Goal: Task Accomplishment & Management: Use online tool/utility

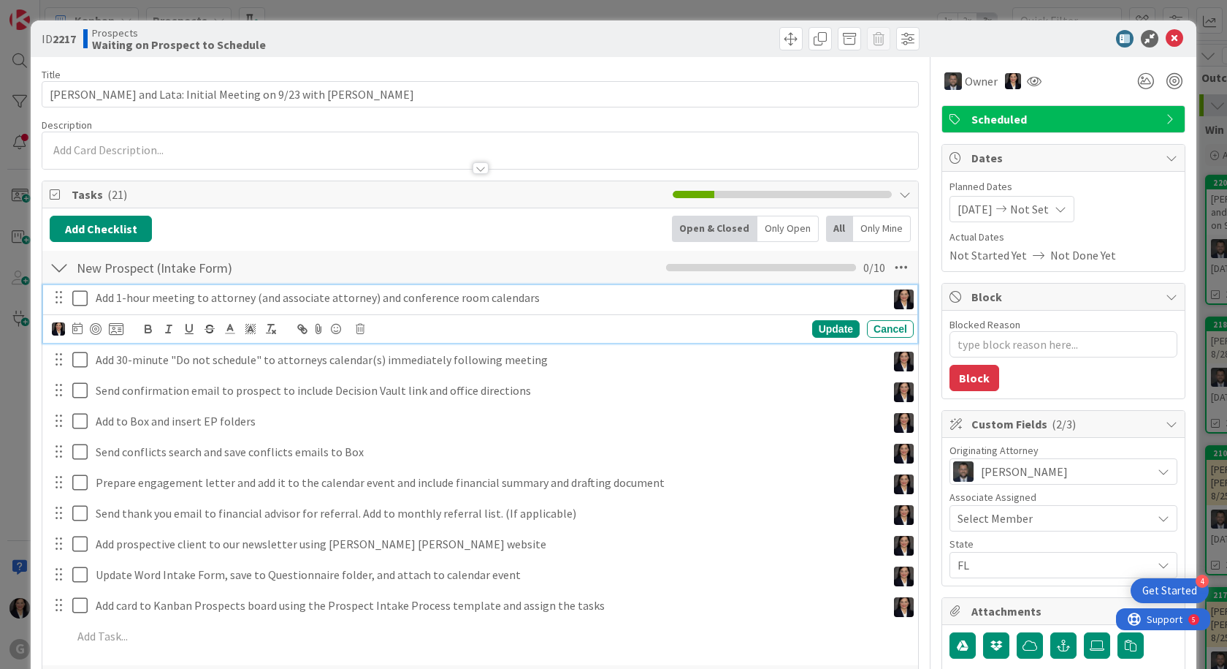
click at [85, 302] on icon at bounding box center [79, 298] width 15 height 18
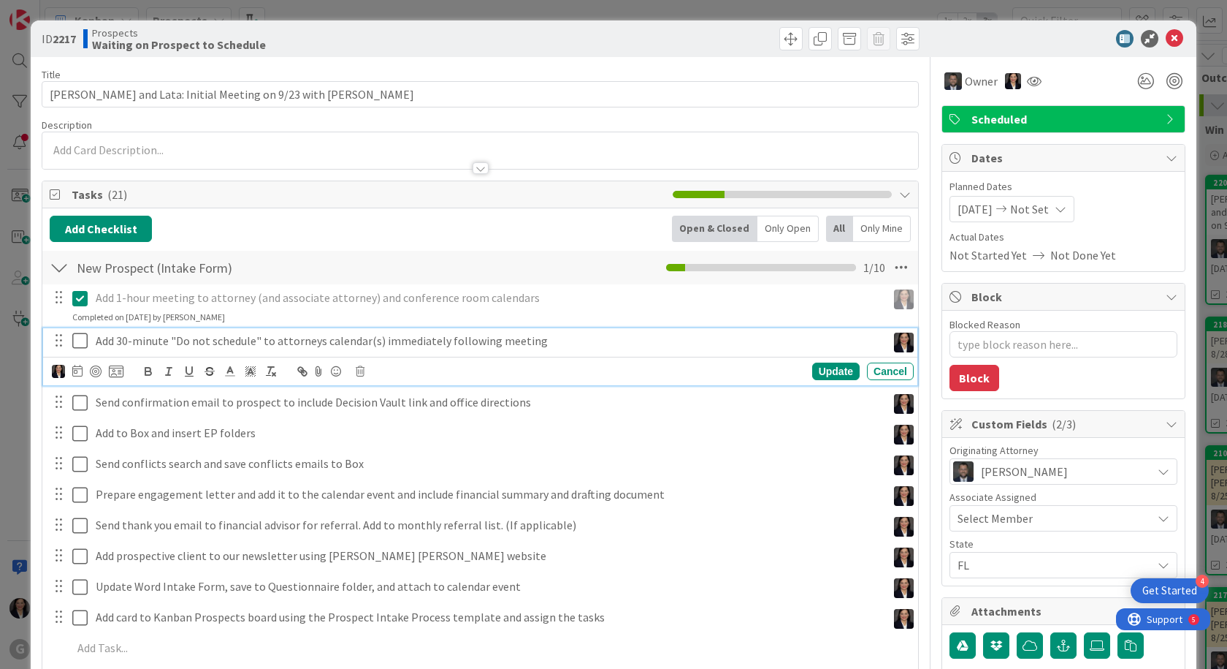
click at [82, 306] on icon at bounding box center [79, 341] width 15 height 18
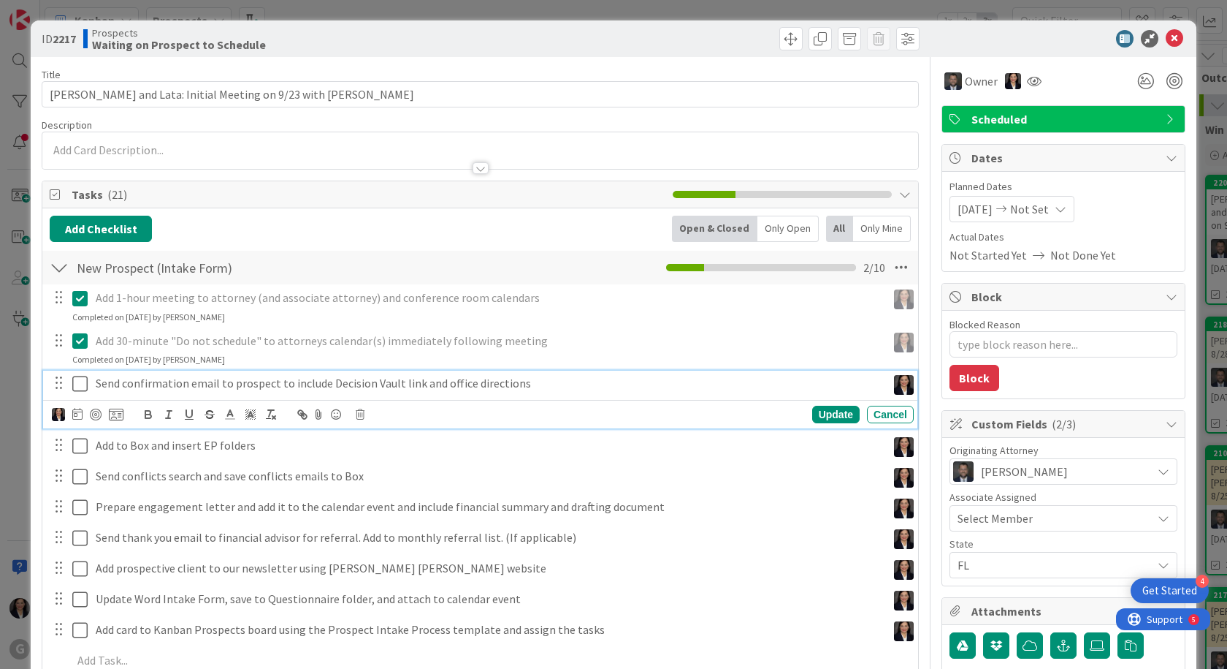
click at [83, 306] on icon at bounding box center [79, 384] width 15 height 18
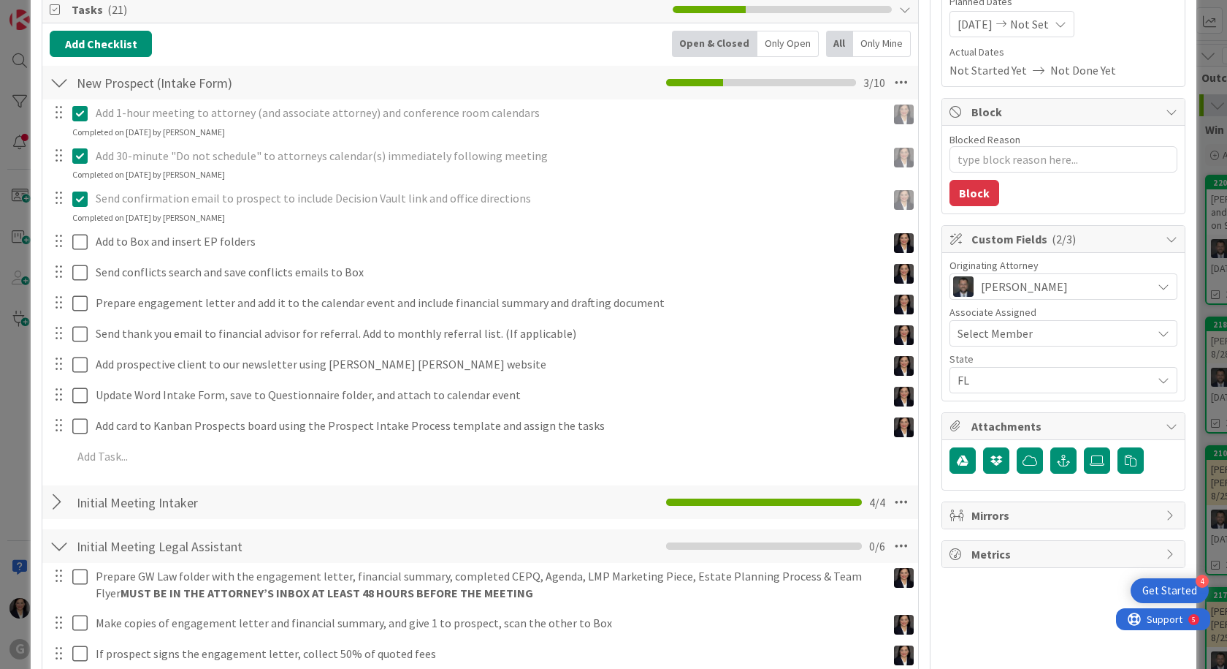
scroll to position [219, 0]
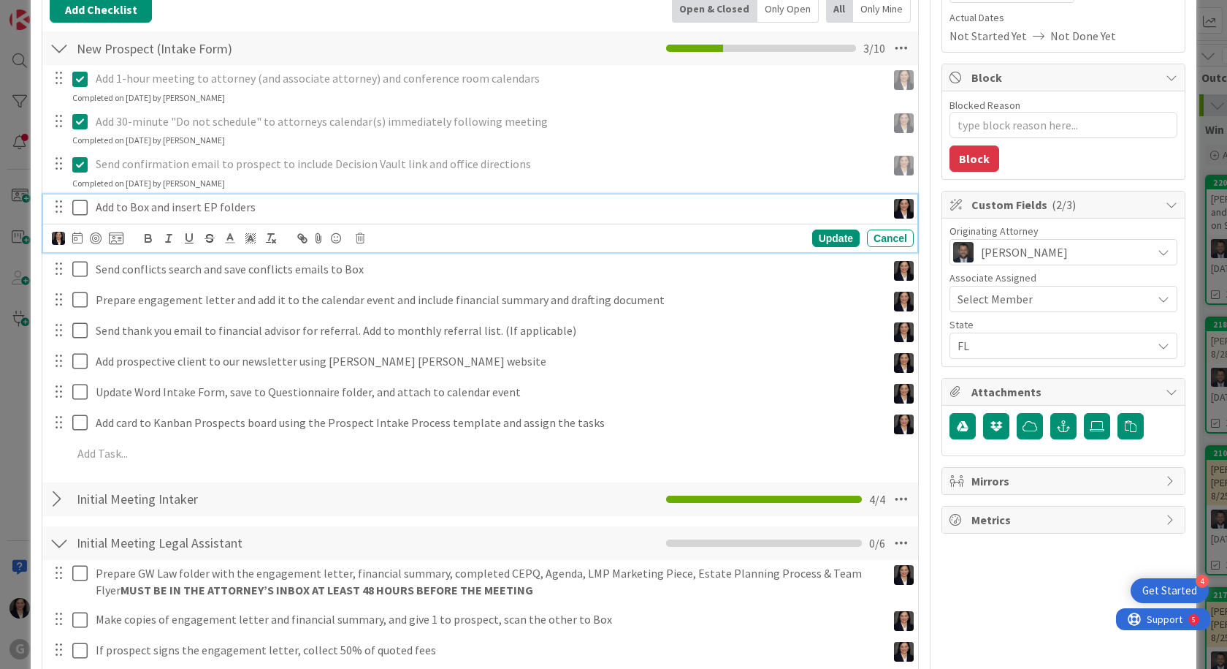
click at [80, 209] on icon at bounding box center [79, 208] width 15 height 18
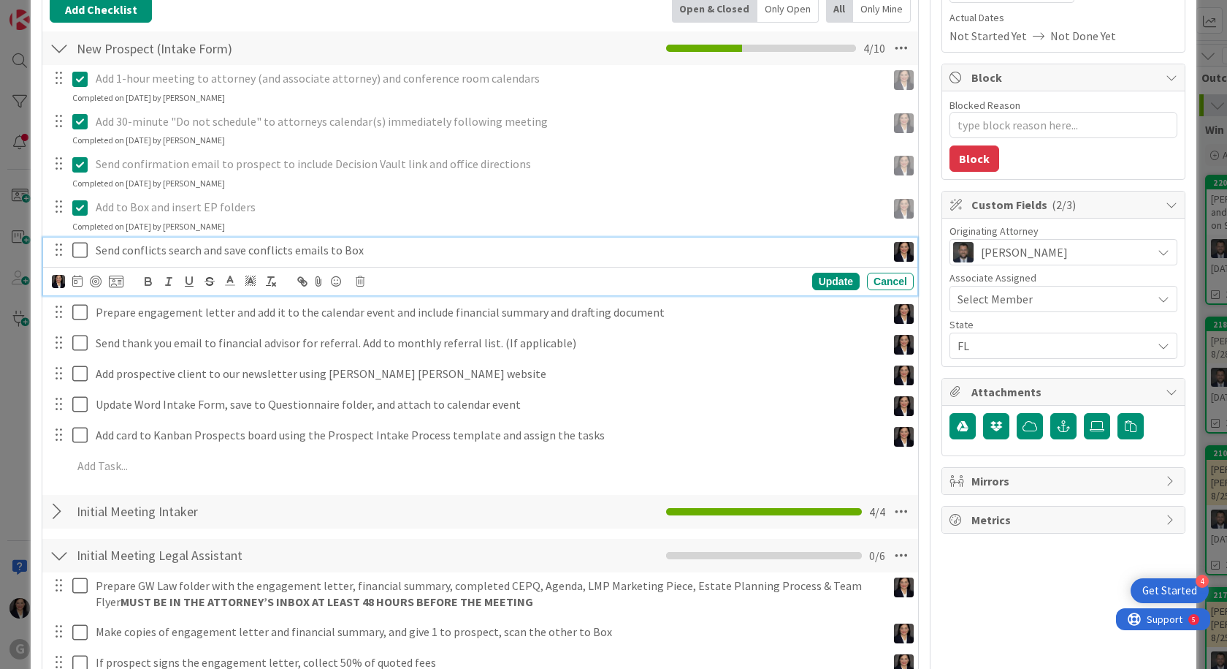
click at [82, 248] on icon at bounding box center [79, 250] width 15 height 18
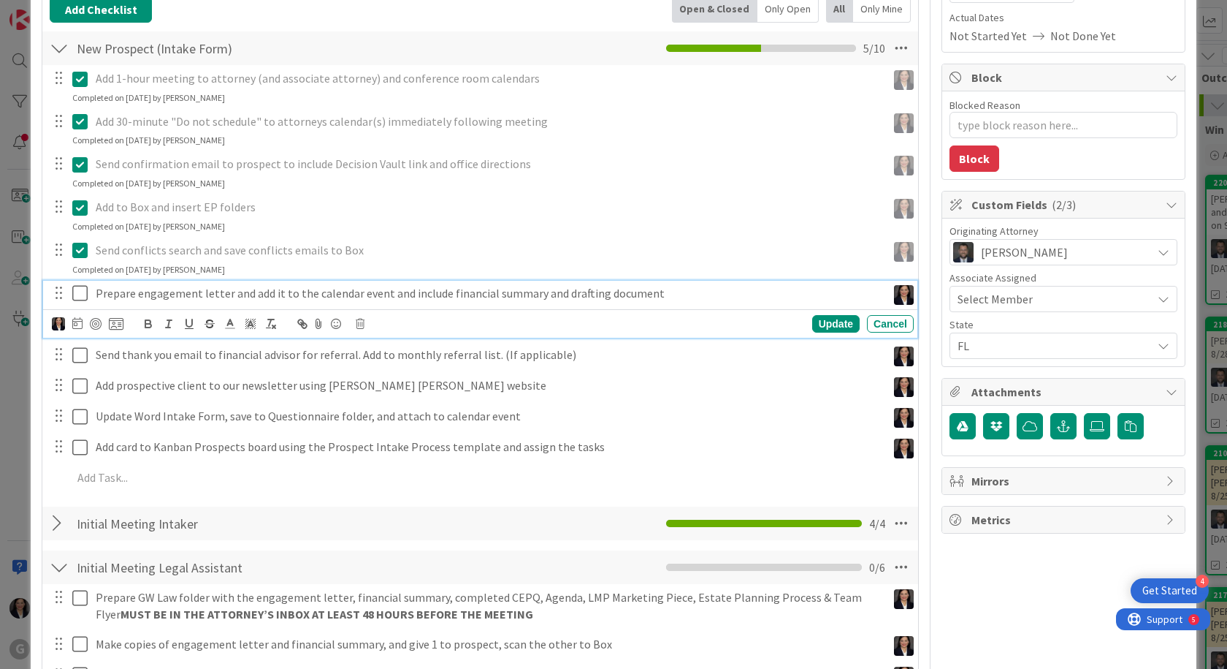
click at [77, 294] on icon at bounding box center [79, 293] width 15 height 18
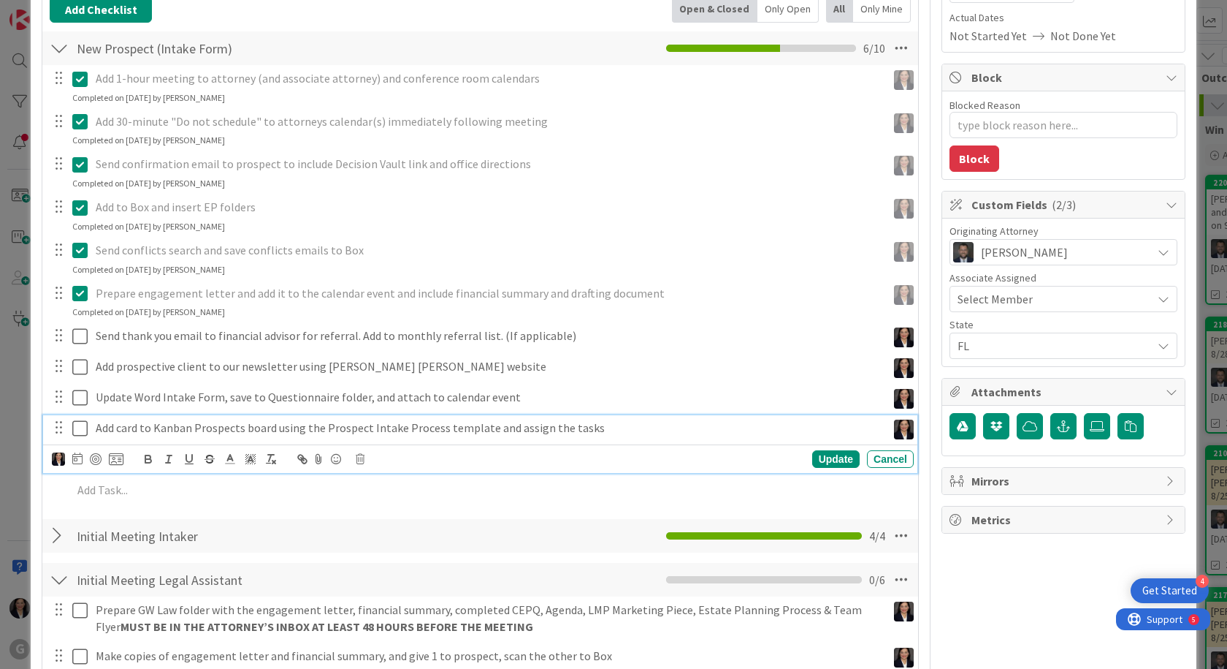
click at [81, 306] on icon at bounding box center [79, 428] width 15 height 18
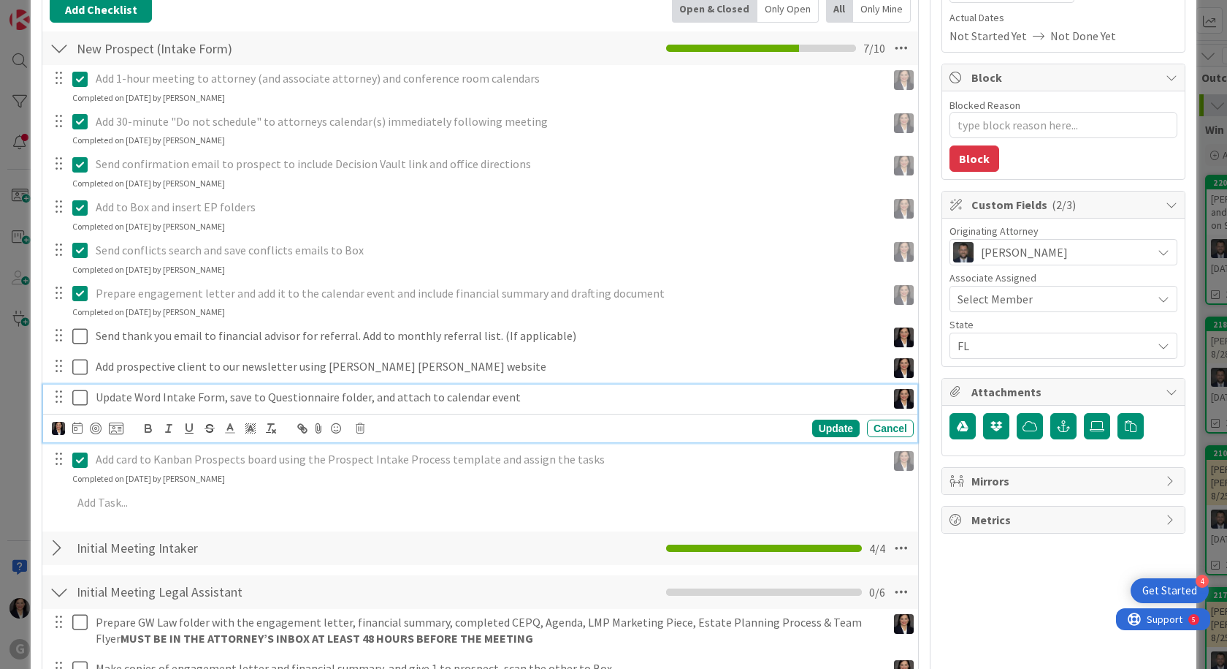
click at [78, 306] on icon at bounding box center [79, 398] width 15 height 18
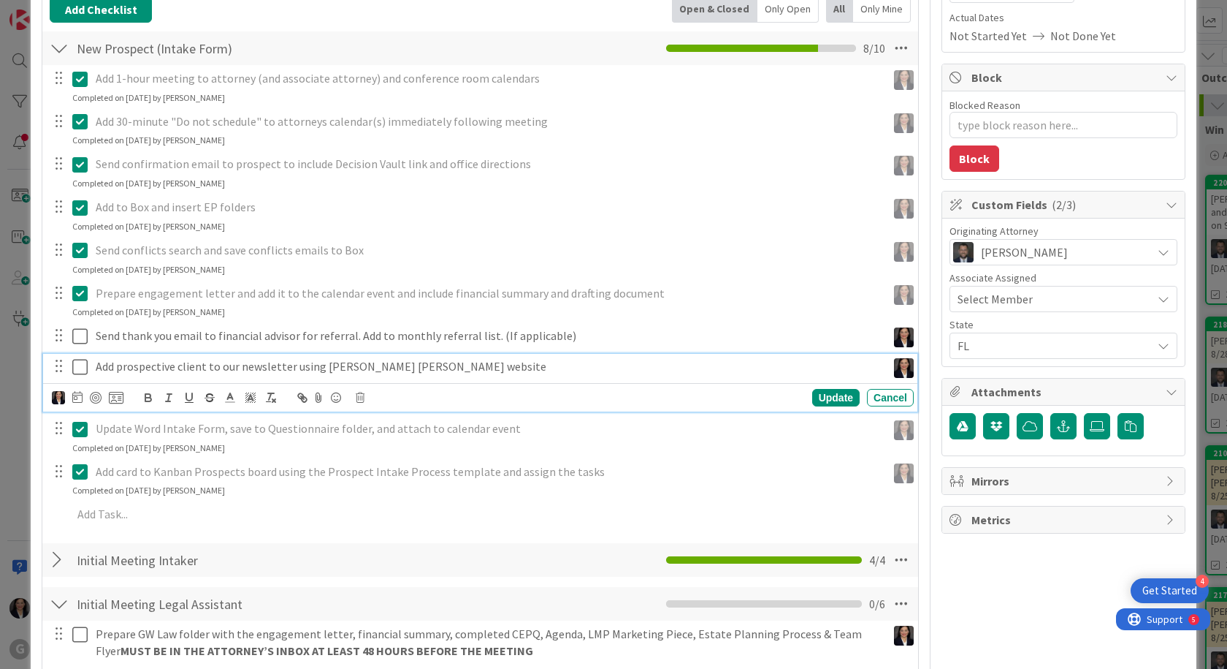
click at [80, 306] on icon at bounding box center [79, 367] width 15 height 18
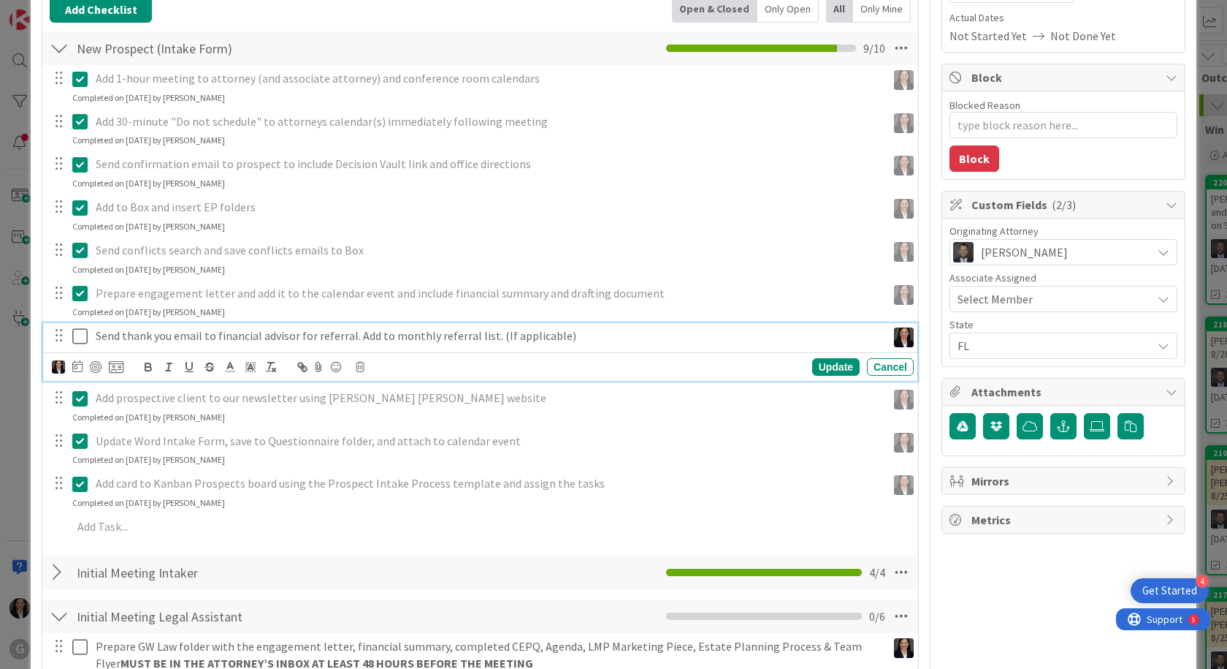
click at [84, 306] on icon at bounding box center [79, 336] width 15 height 18
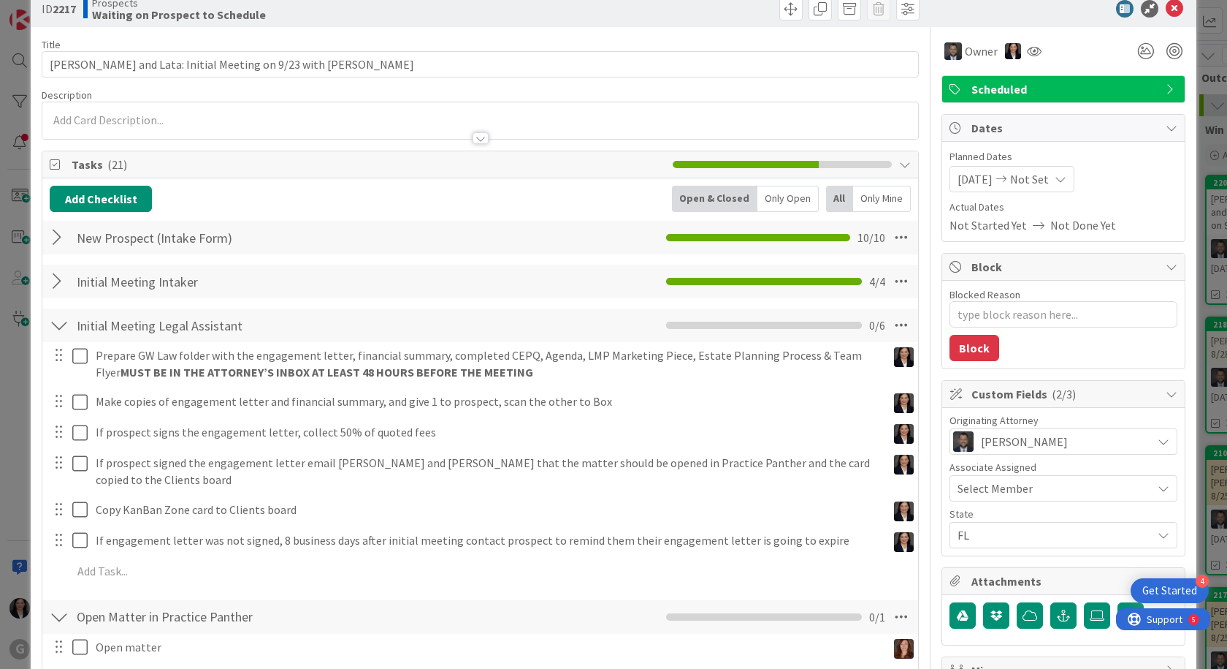
scroll to position [0, 0]
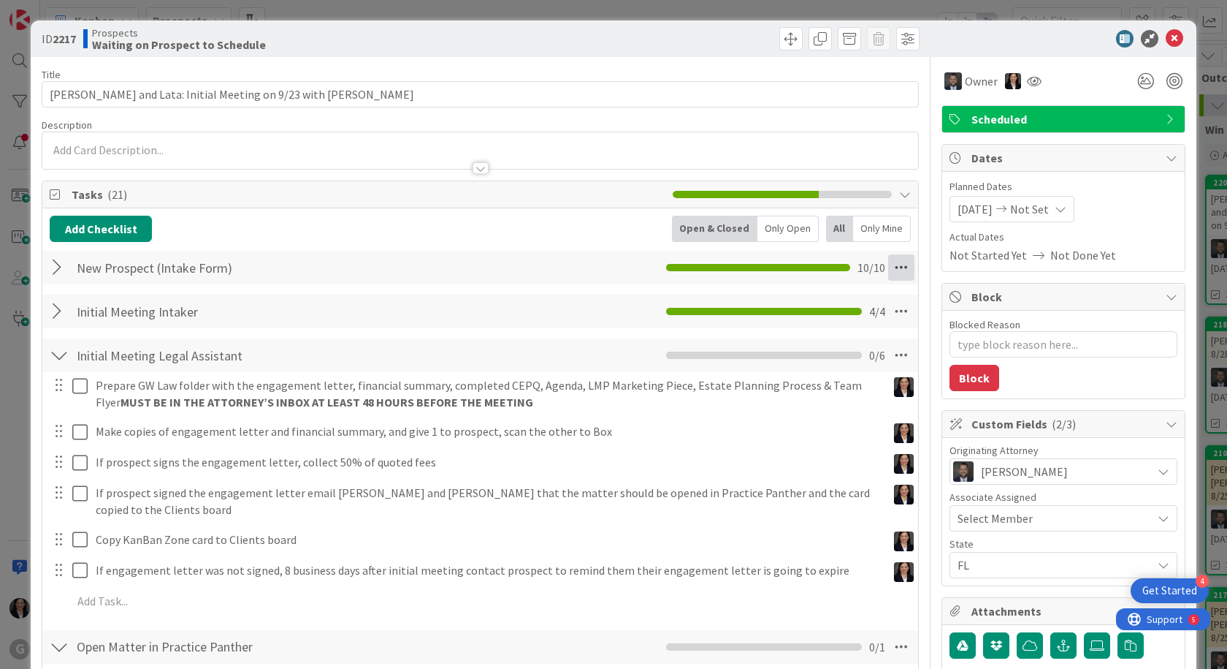
click at [614, 261] on icon at bounding box center [901, 267] width 26 height 26
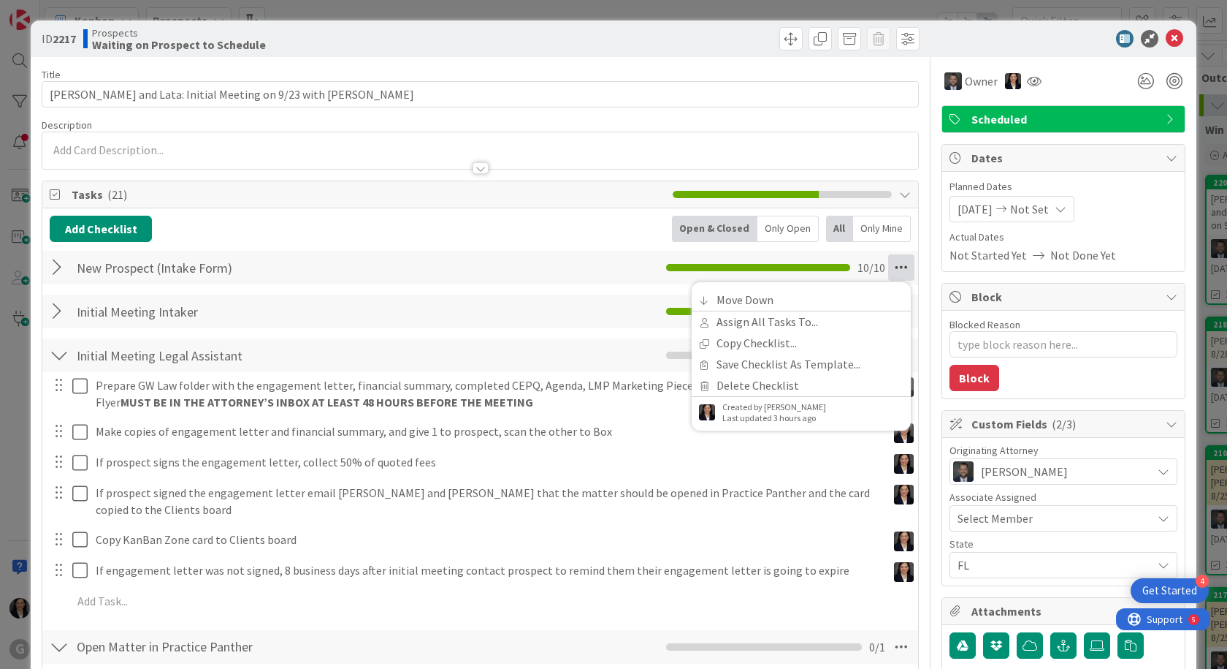
click at [614, 261] on icon at bounding box center [901, 267] width 26 height 26
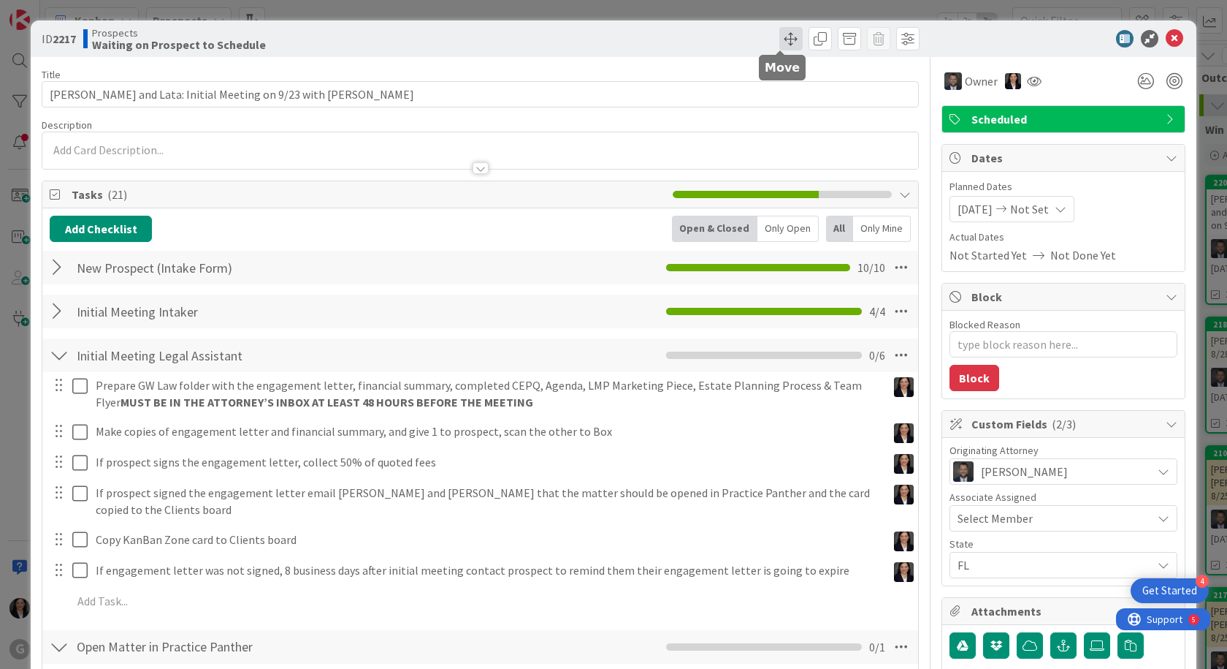
click at [614, 33] on span at bounding box center [791, 38] width 23 height 23
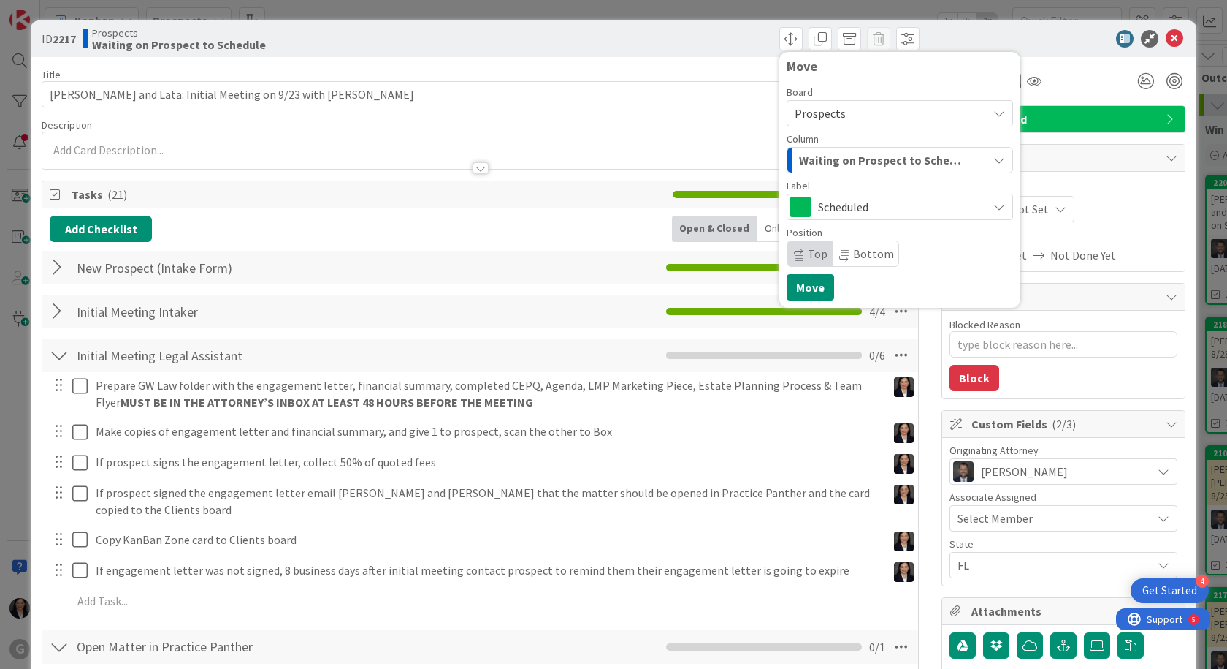
click at [614, 159] on span "Waiting on Prospect to Schedule" at bounding box center [883, 160] width 168 height 19
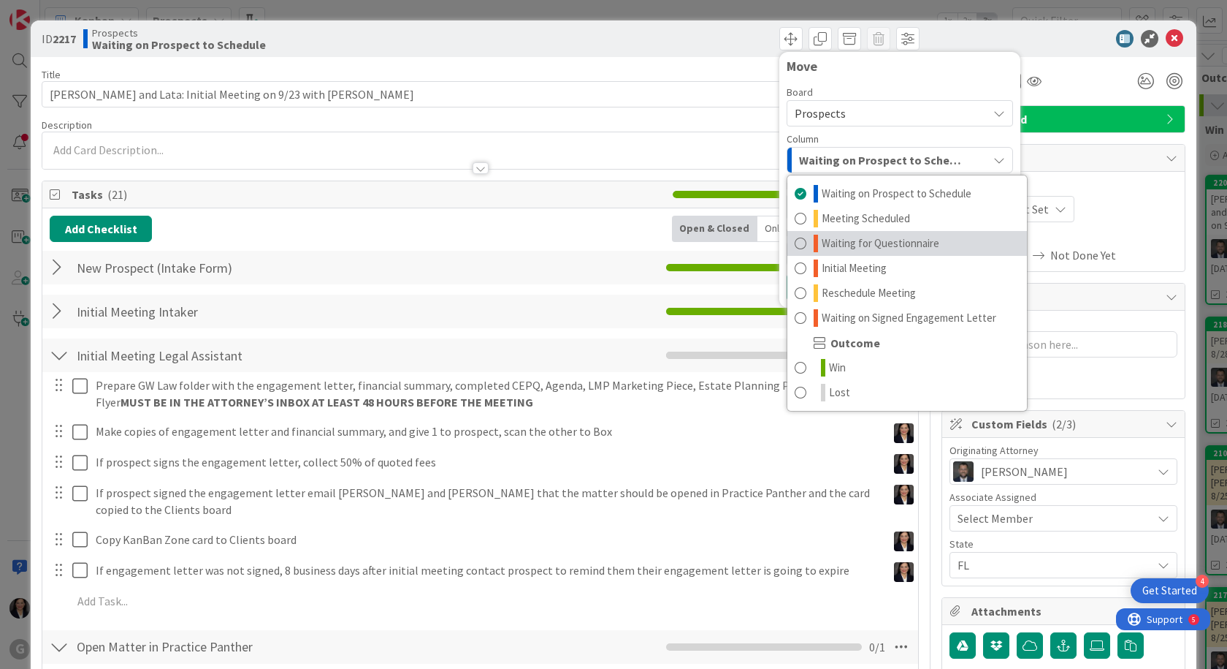
click at [614, 243] on span "Waiting for Questionnaire" at bounding box center [881, 244] width 118 height 18
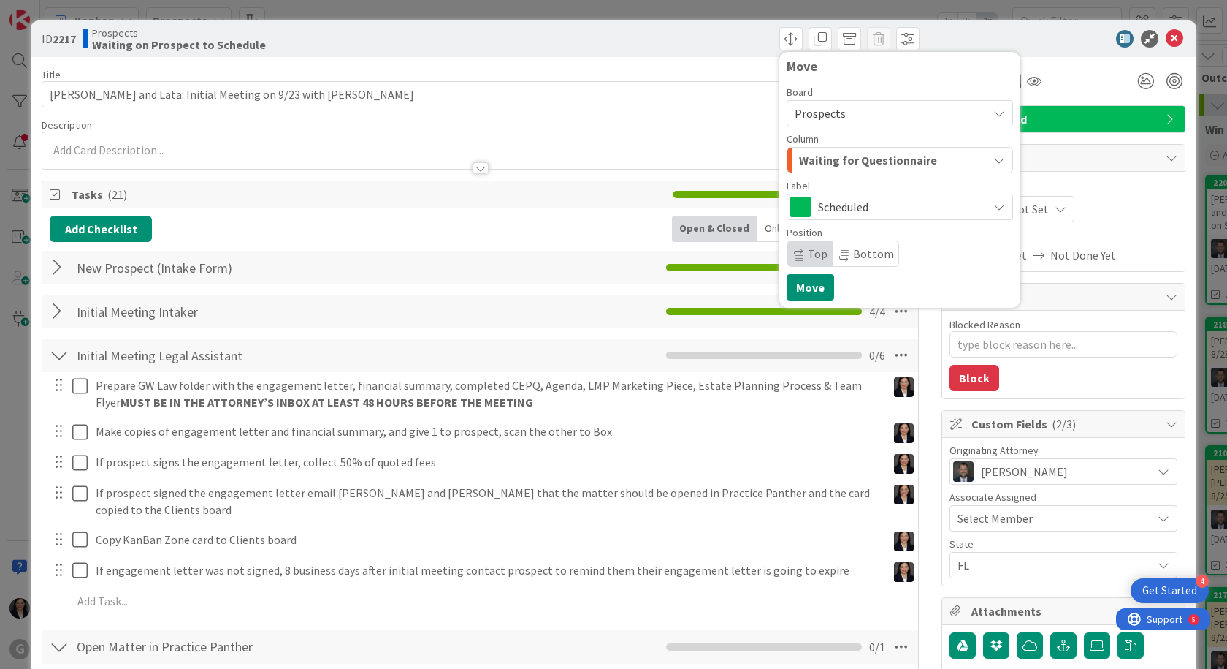
click at [614, 158] on span "Waiting for Questionnaire" at bounding box center [868, 160] width 138 height 19
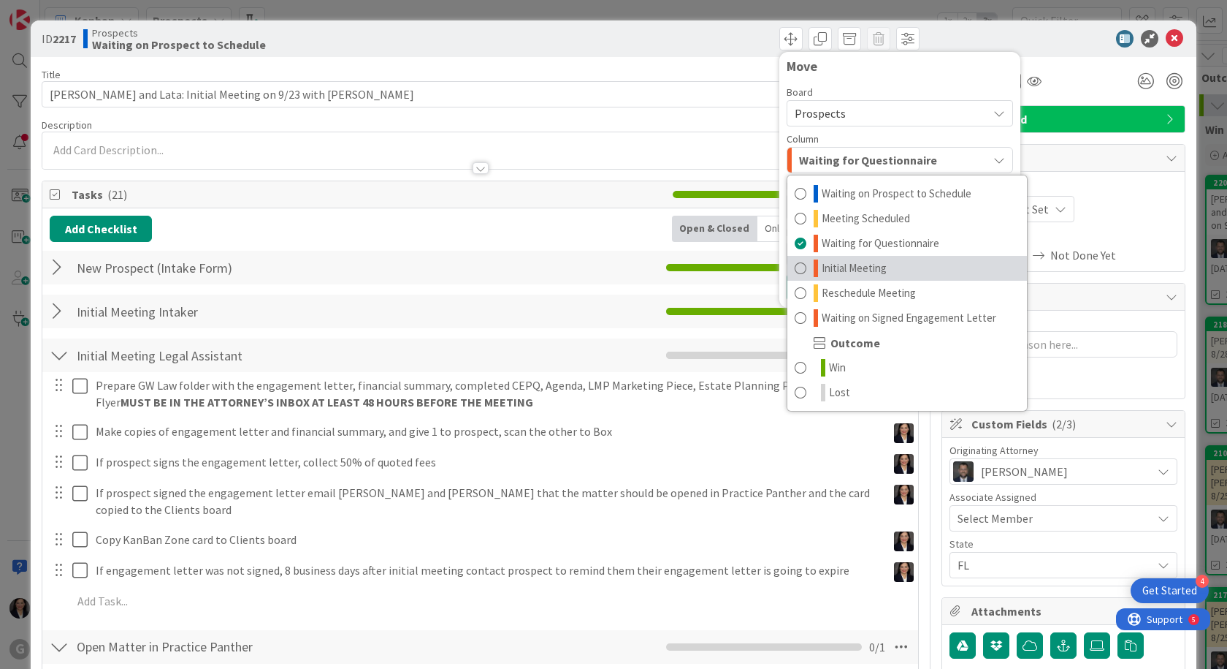
click at [614, 274] on span "Initial Meeting" at bounding box center [854, 268] width 65 height 18
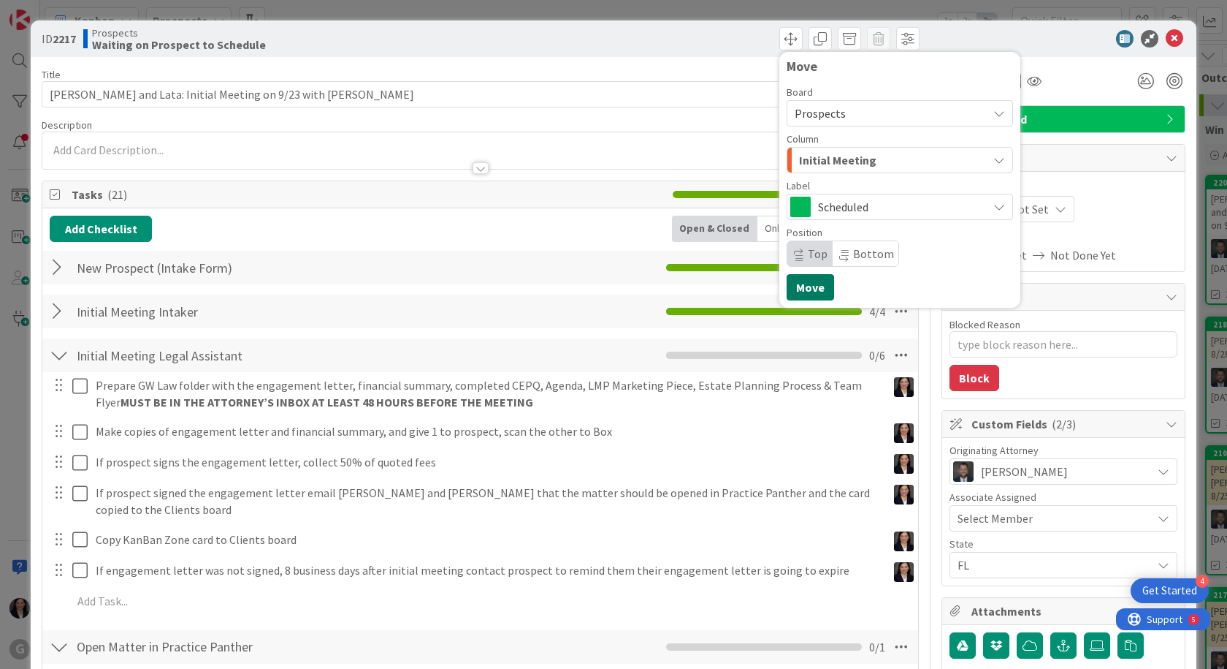
click at [614, 282] on button "Move" at bounding box center [810, 287] width 47 height 26
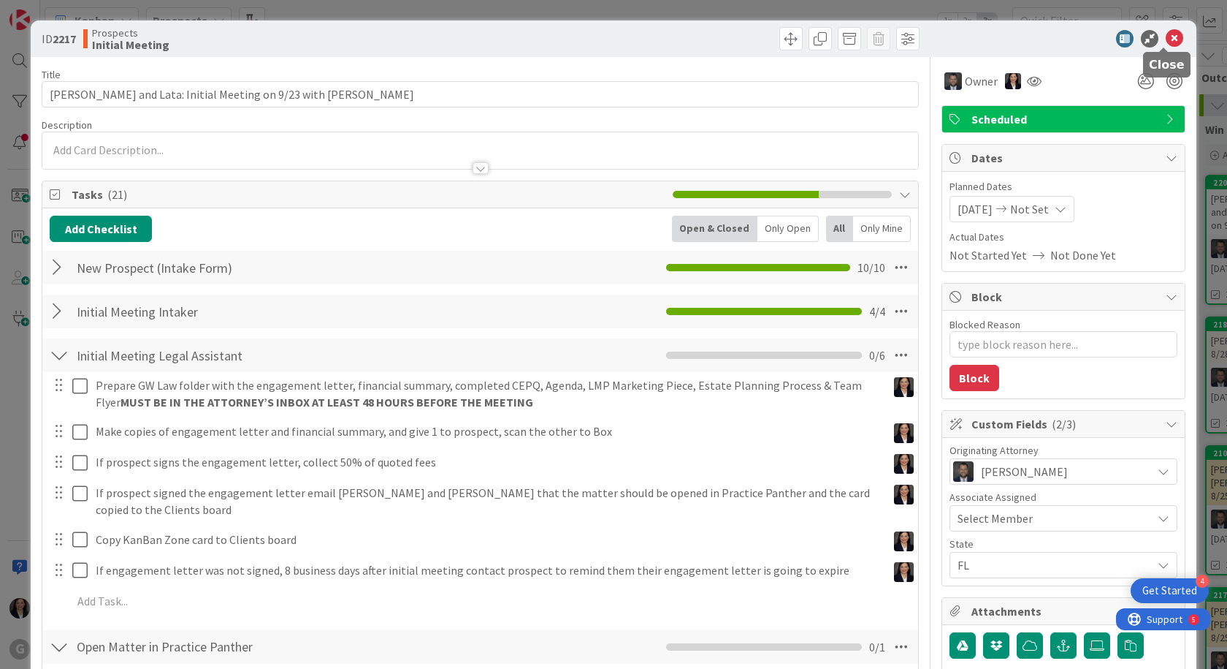
click at [614, 37] on icon at bounding box center [1175, 39] width 18 height 18
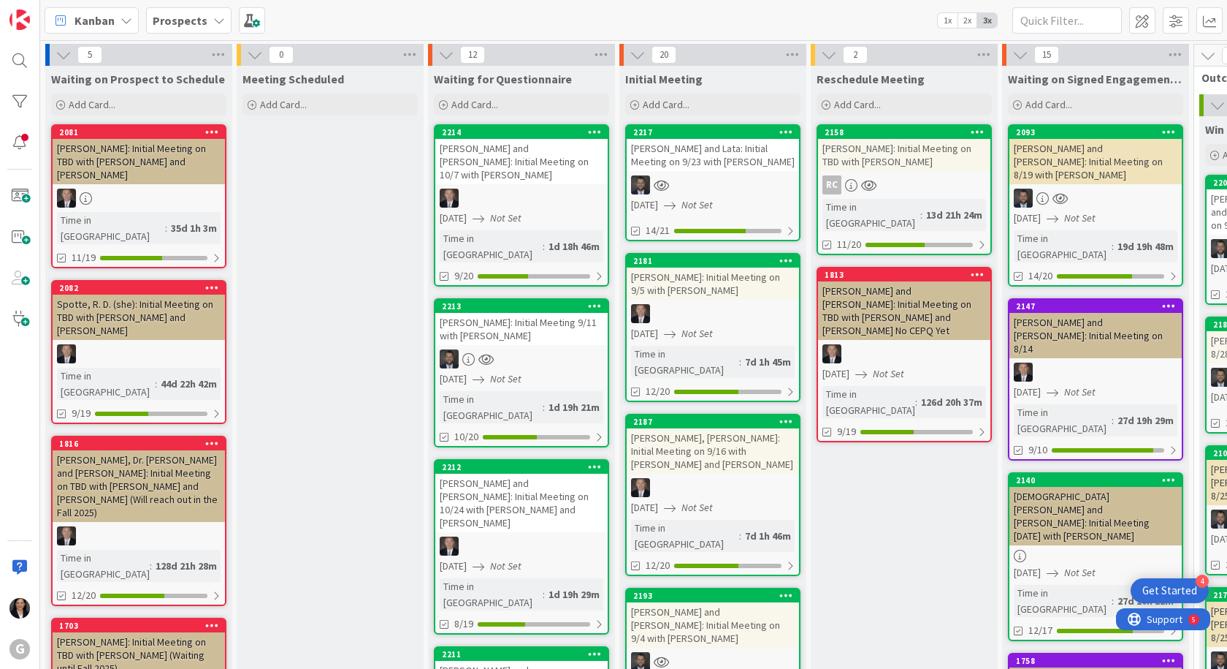
click at [614, 183] on div at bounding box center [713, 184] width 172 height 19
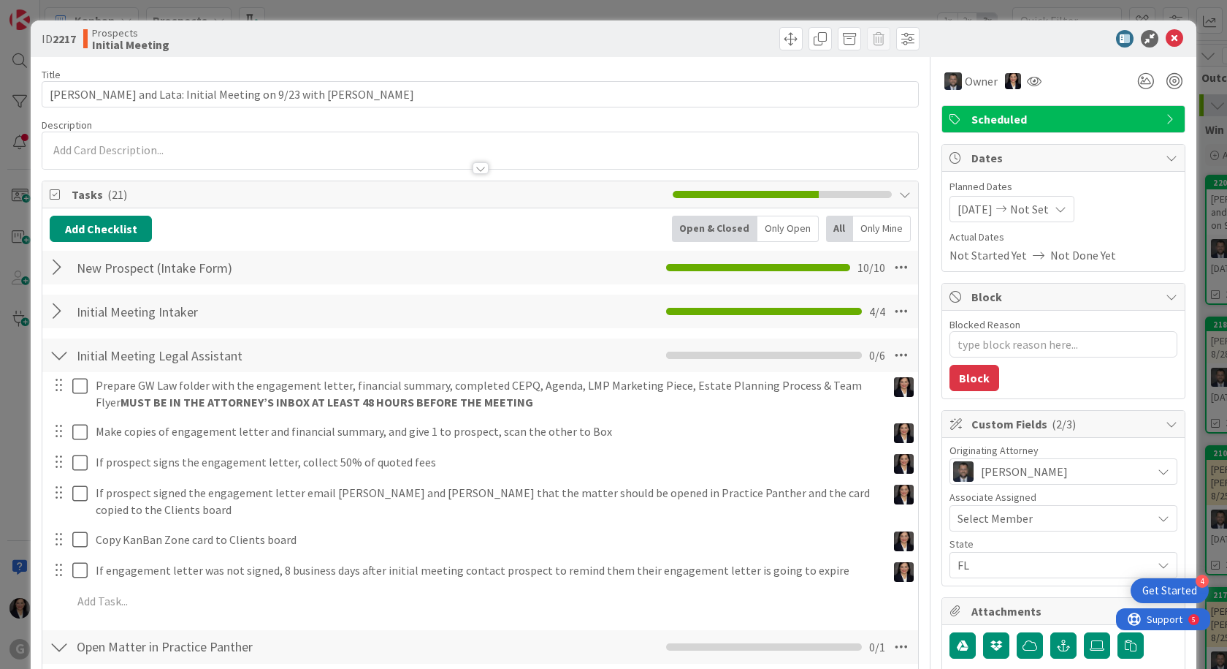
type textarea "x"
click at [59, 268] on div at bounding box center [59, 267] width 19 height 26
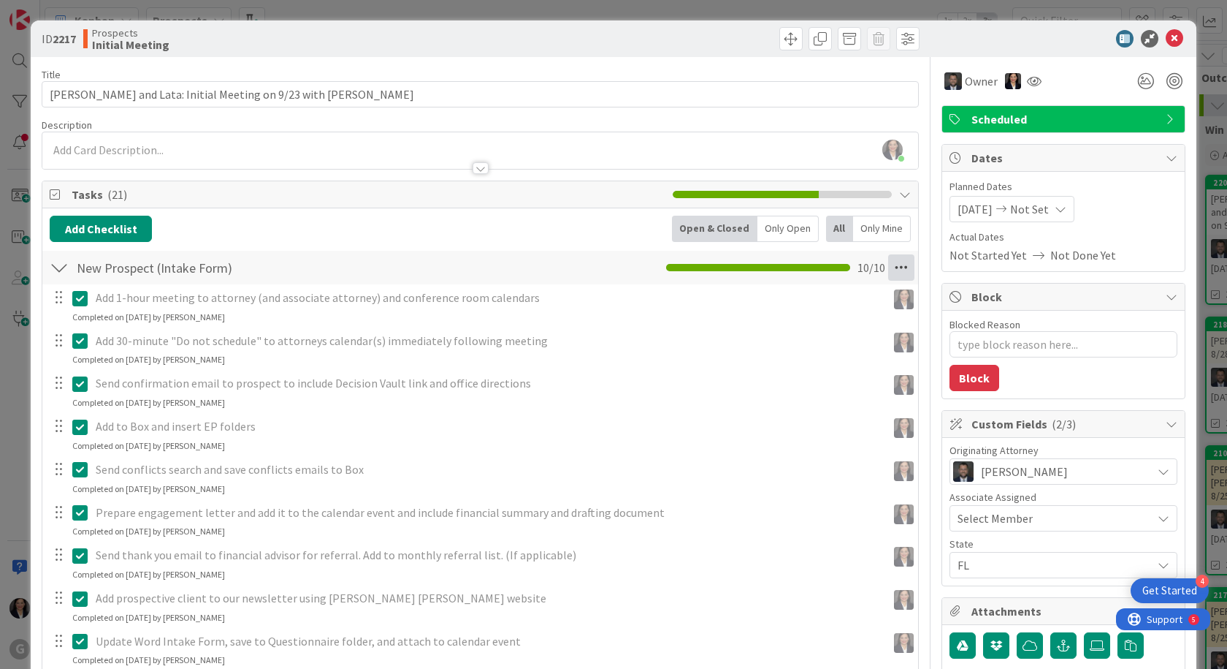
click at [614, 266] on icon at bounding box center [901, 267] width 26 height 26
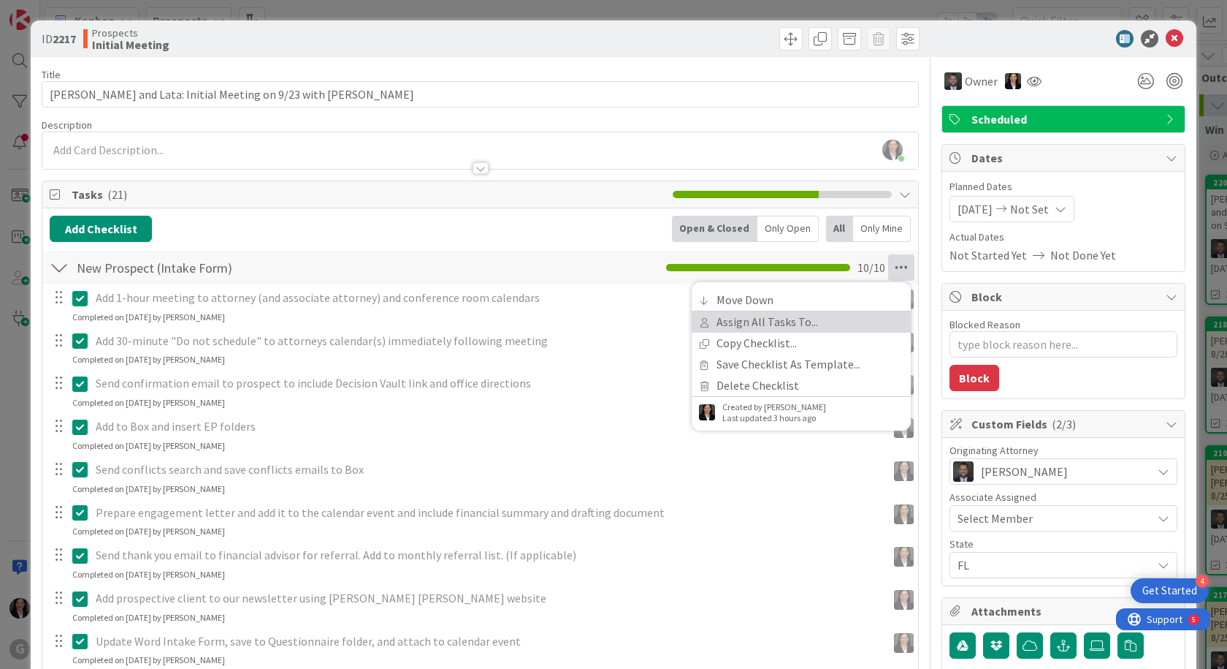
click at [614, 306] on link "Assign All Tasks To..." at bounding box center [801, 321] width 219 height 21
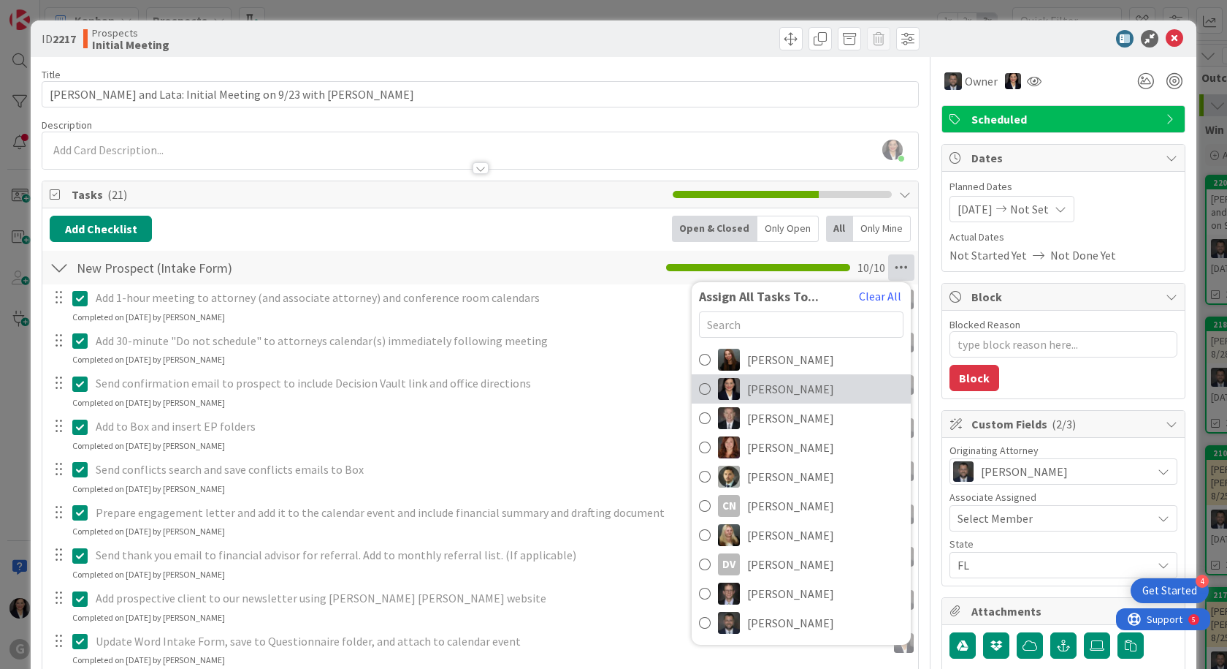
click at [614, 306] on span "[PERSON_NAME]" at bounding box center [790, 389] width 87 height 18
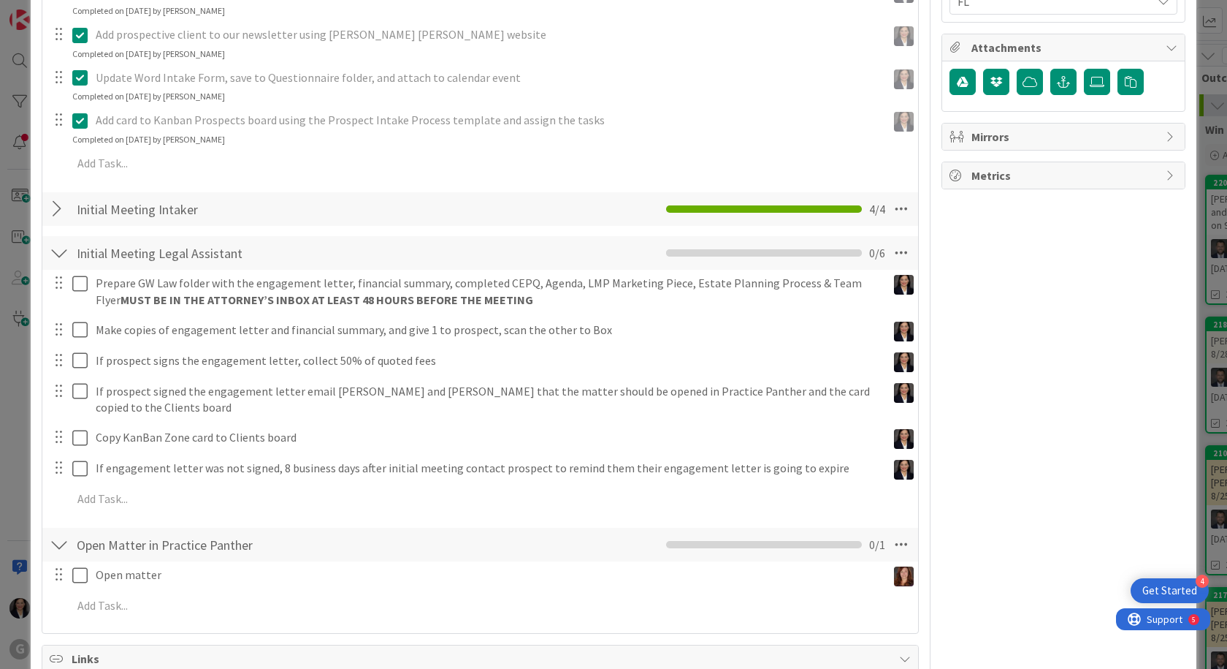
scroll to position [658, 0]
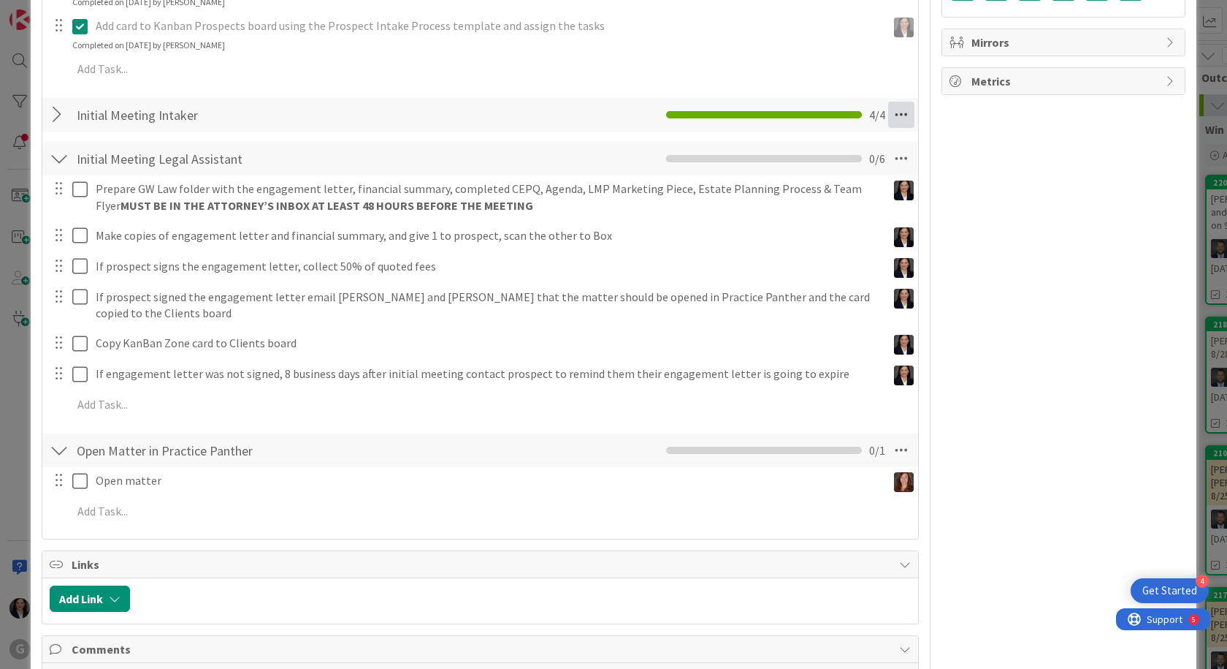
click at [614, 116] on icon at bounding box center [901, 115] width 26 height 26
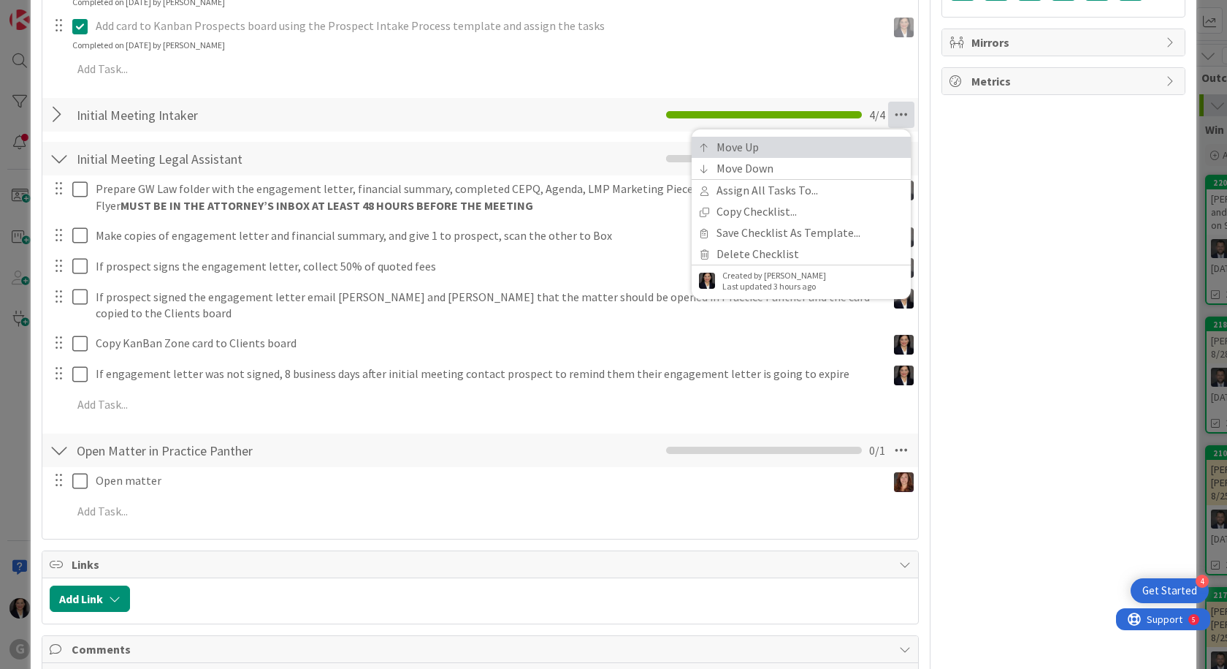
click at [614, 155] on link "Move Up" at bounding box center [801, 147] width 219 height 21
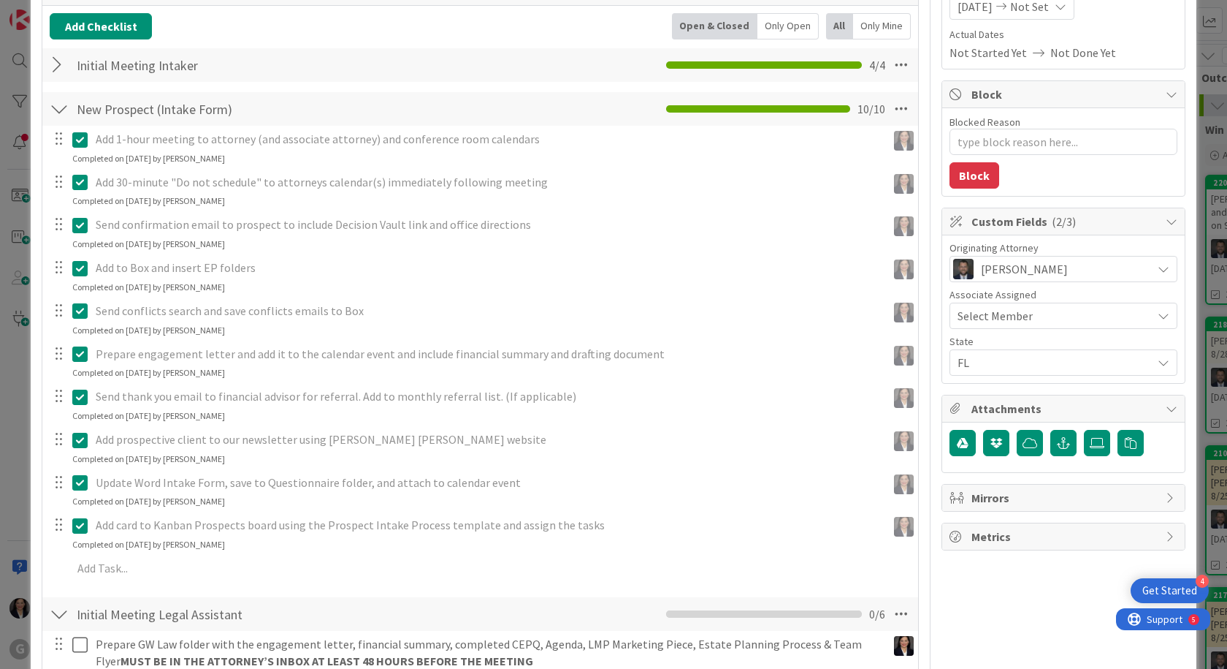
scroll to position [30, 0]
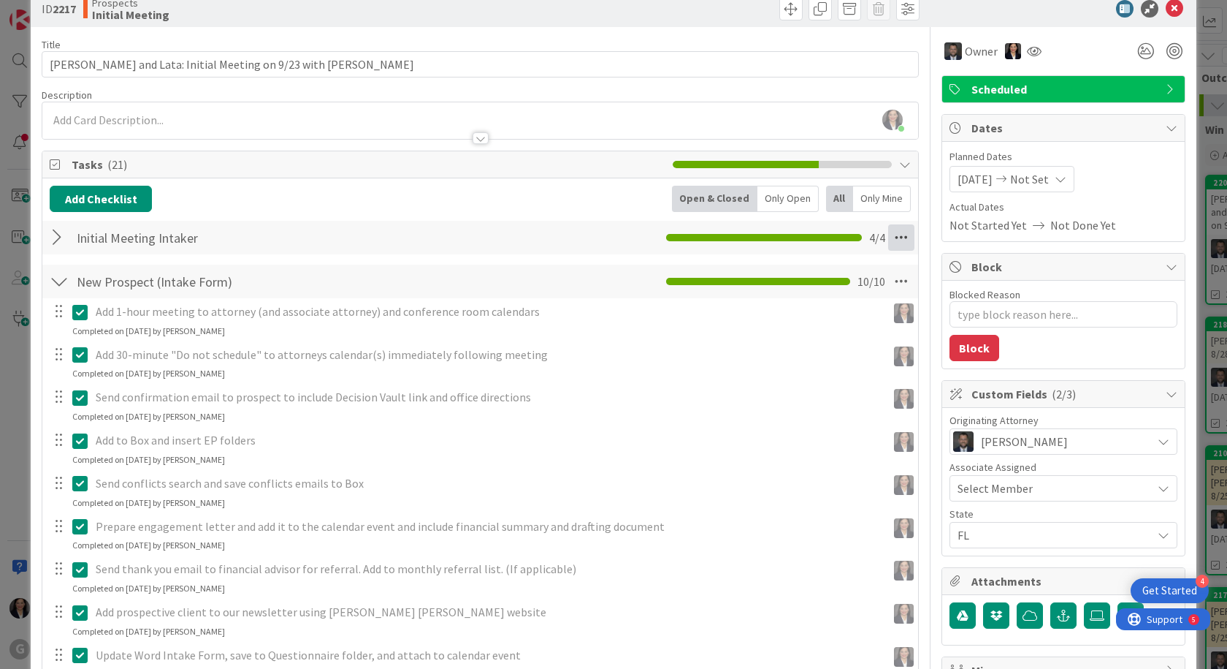
click at [614, 239] on icon at bounding box center [901, 237] width 26 height 26
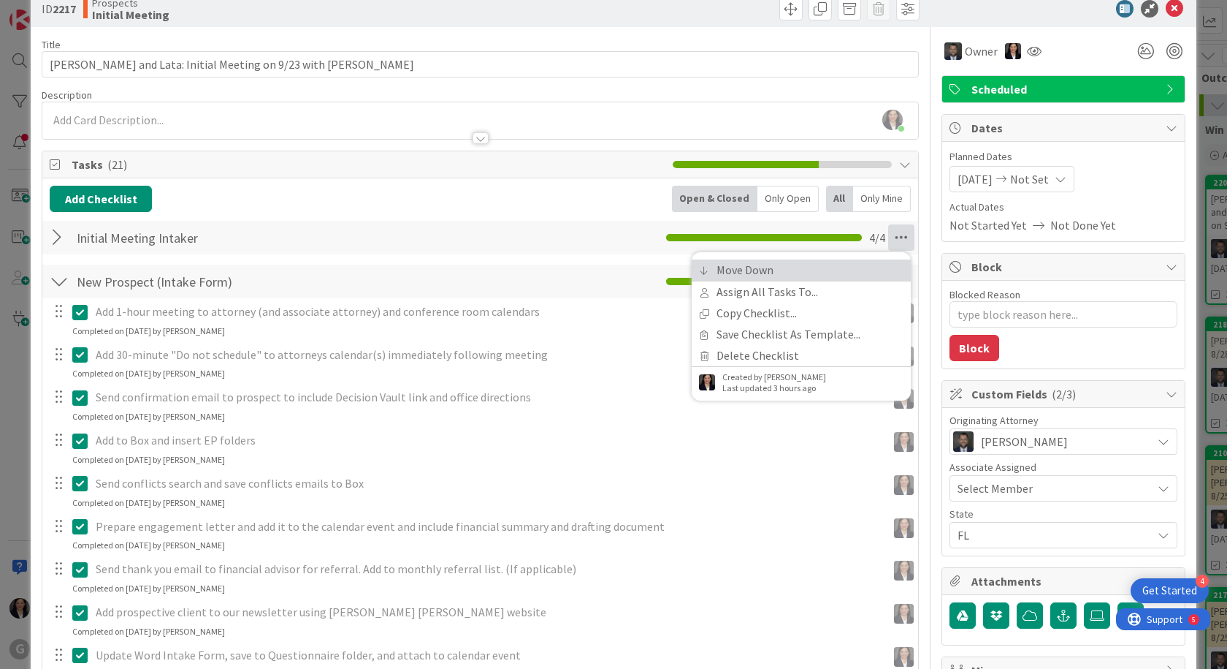
click at [614, 269] on link "Move Down" at bounding box center [801, 269] width 219 height 21
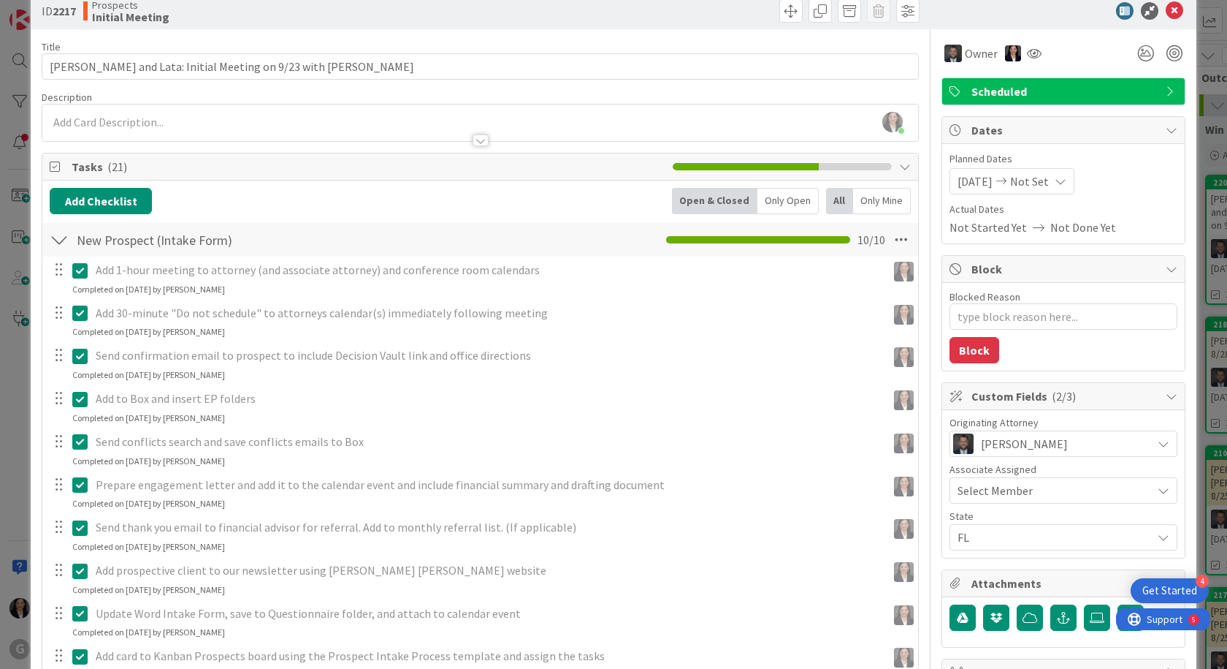
scroll to position [0, 0]
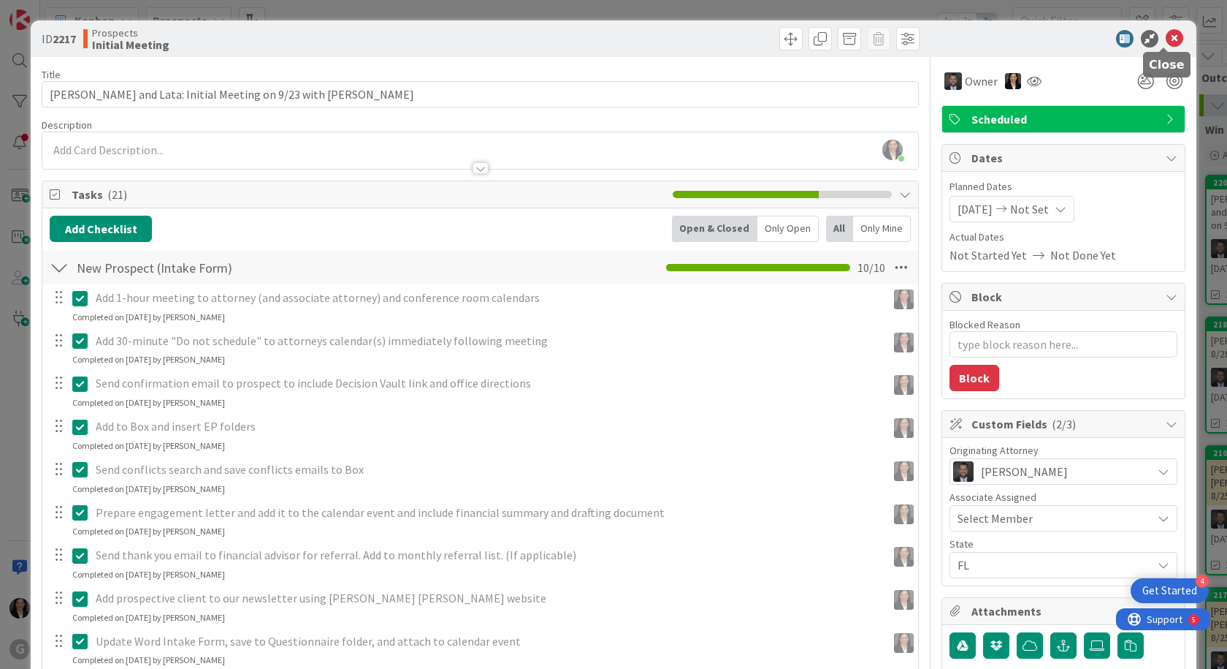
click at [614, 35] on icon at bounding box center [1175, 39] width 18 height 18
